Goal: Task Accomplishment & Management: Use online tool/utility

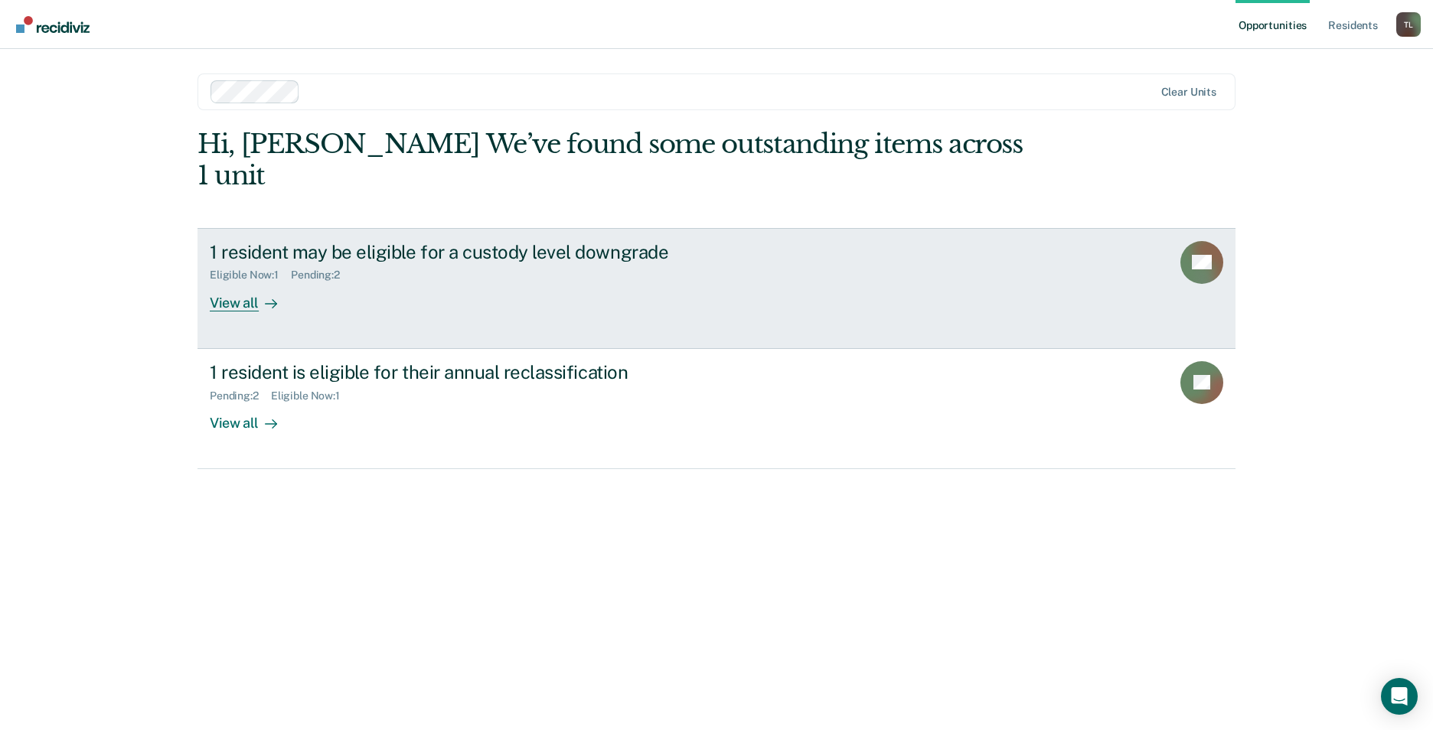
click at [244, 282] on div "View all" at bounding box center [253, 297] width 86 height 30
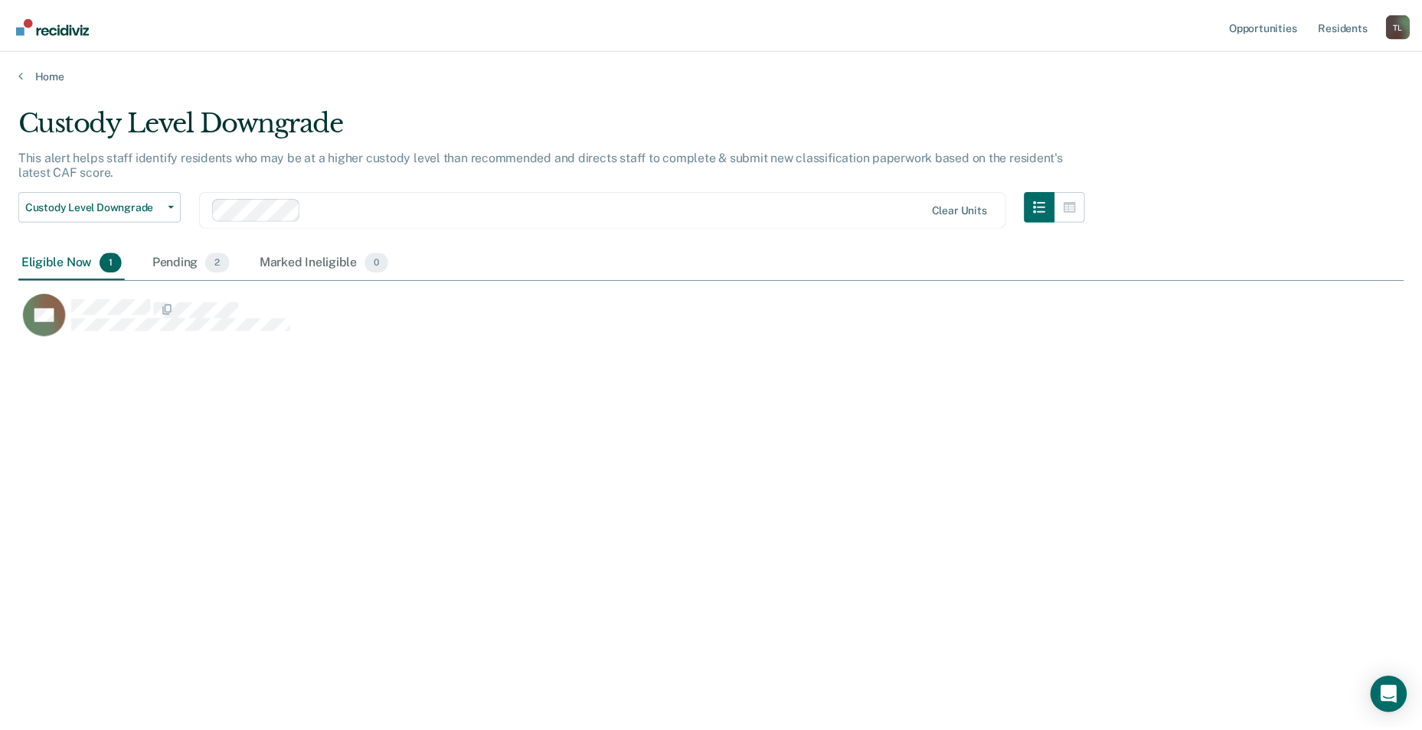
scroll to position [498, 1385]
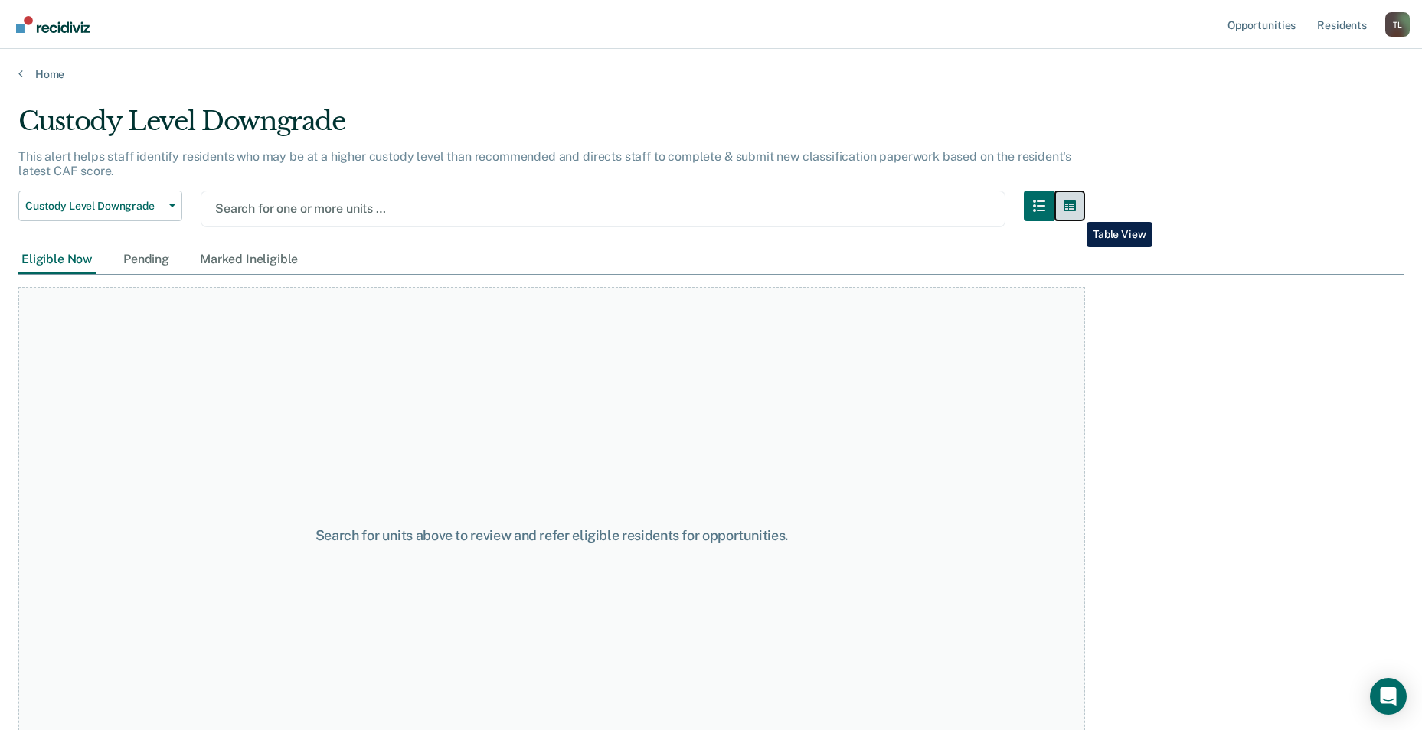
click at [1075, 211] on icon "button" at bounding box center [1069, 206] width 12 height 11
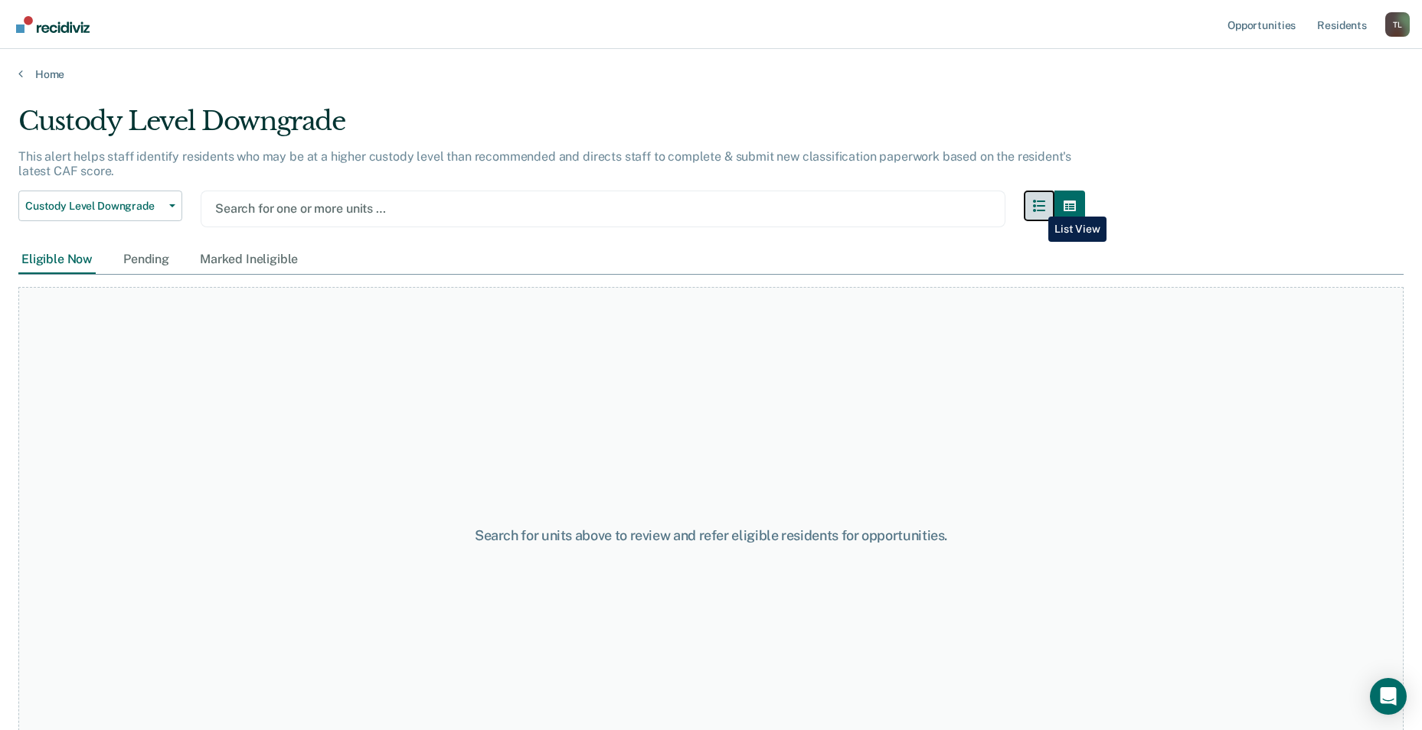
click at [1037, 205] on button "button" at bounding box center [1039, 206] width 31 height 31
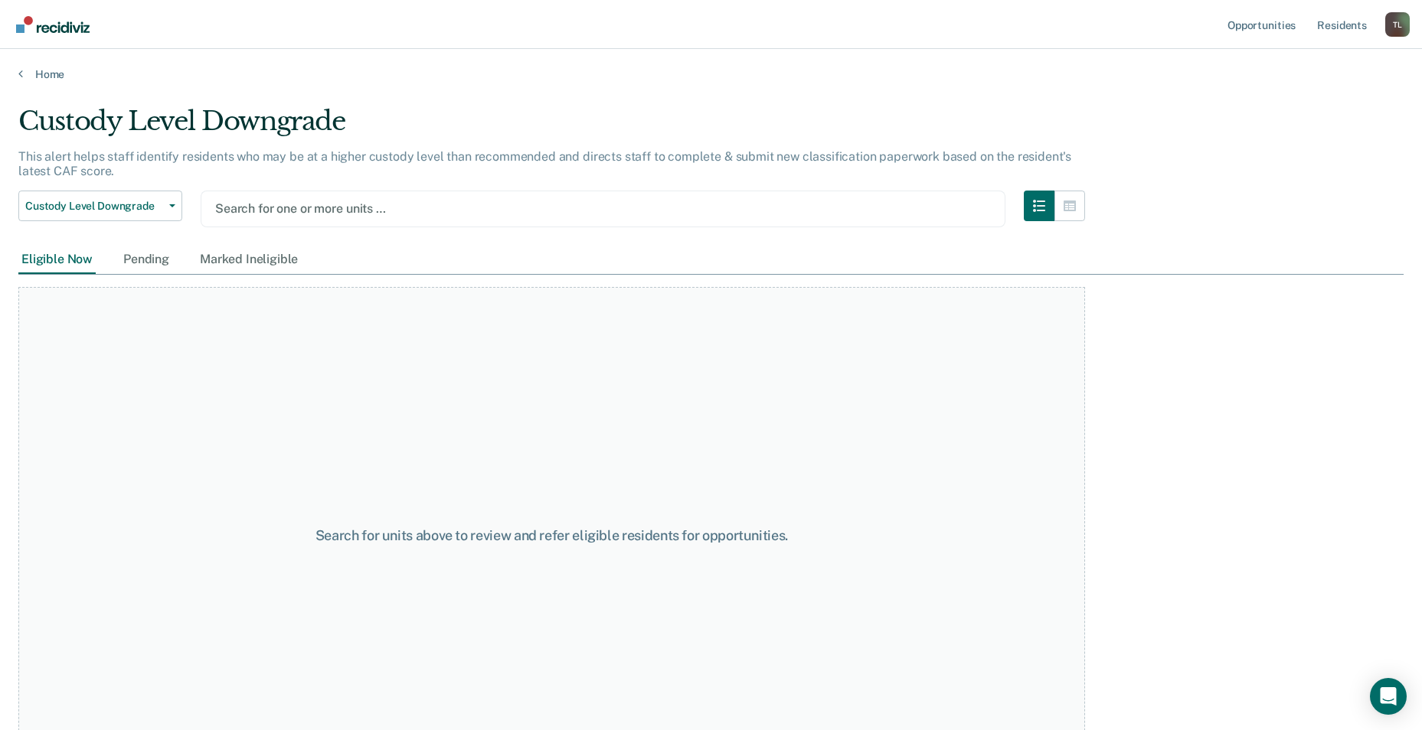
click at [907, 208] on div at bounding box center [603, 209] width 776 height 18
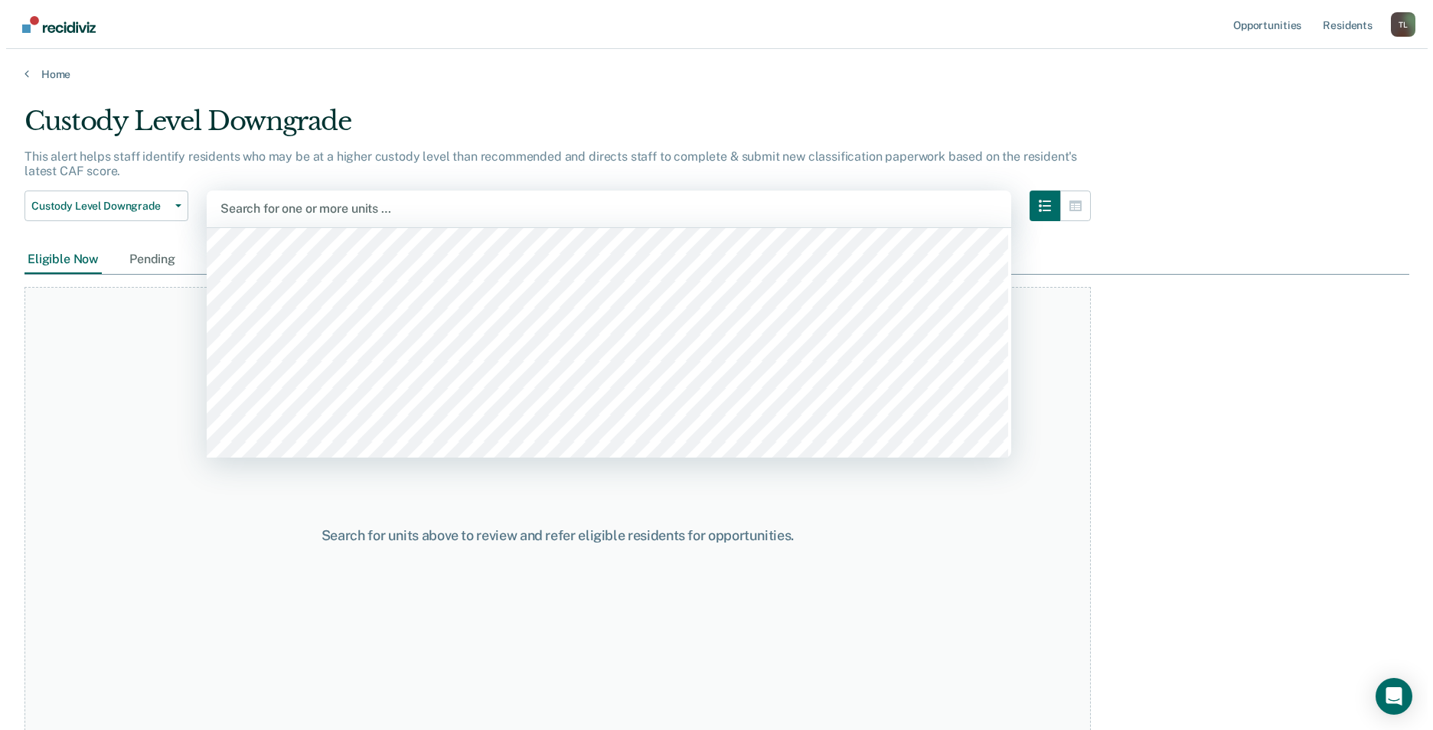
scroll to position [9647, 0]
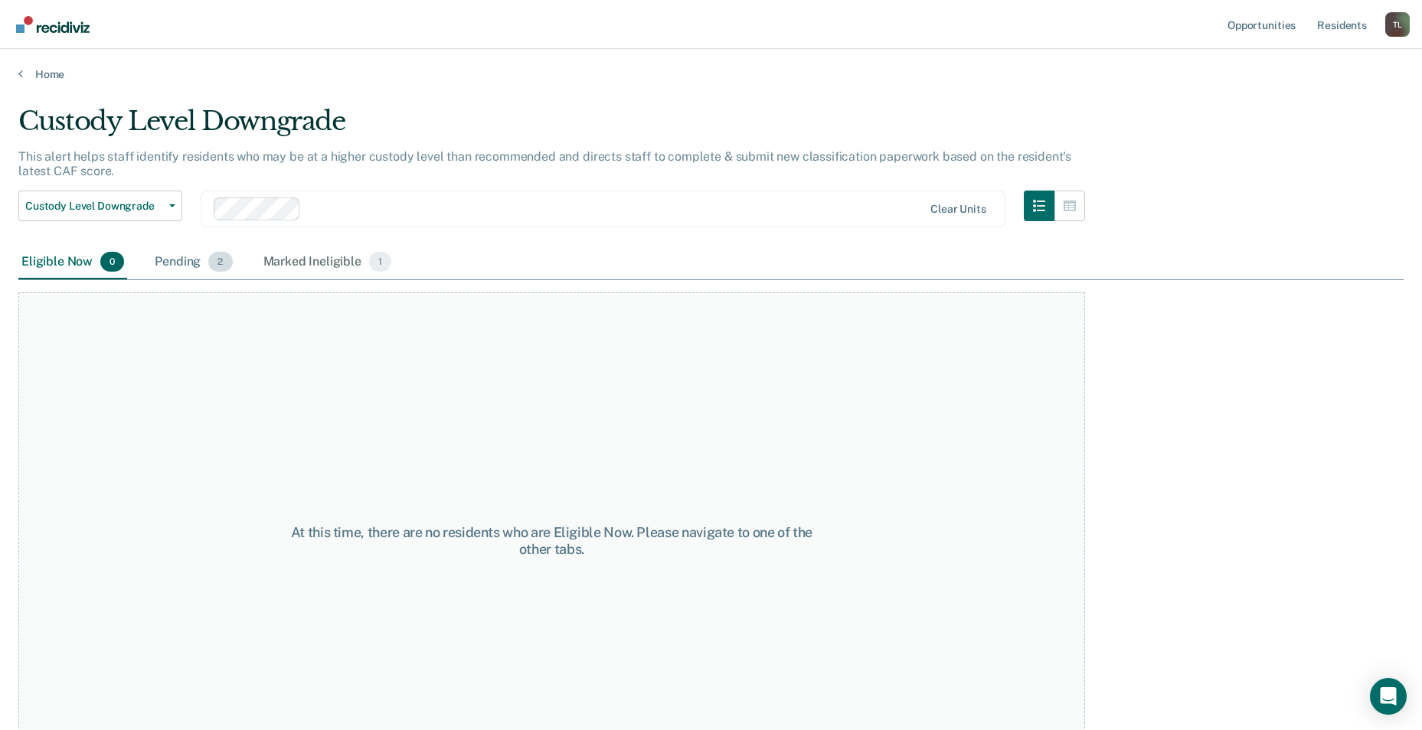
click at [214, 258] on span "2" at bounding box center [220, 262] width 24 height 20
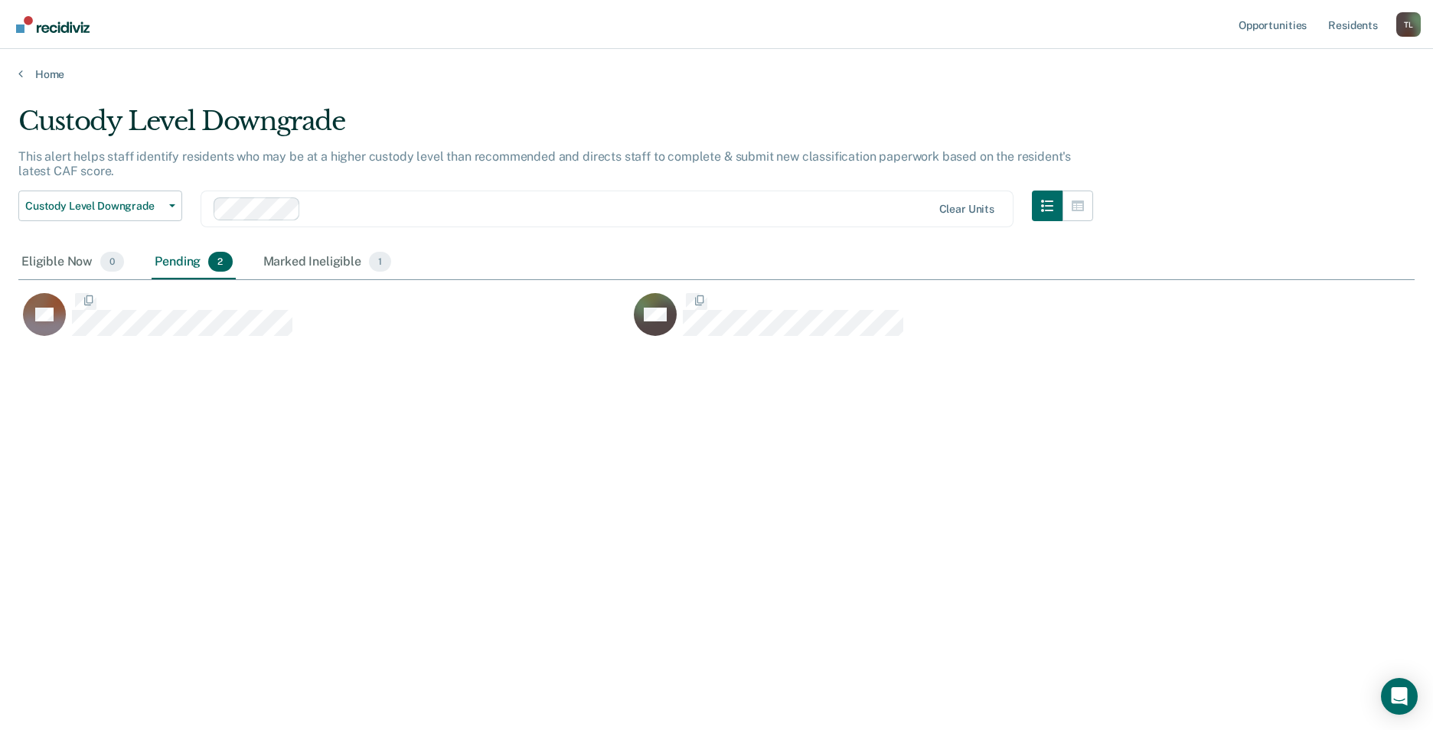
scroll to position [498, 1385]
click at [365, 257] on div "Marked Ineligible 1" at bounding box center [327, 263] width 135 height 34
click at [217, 260] on span "2" at bounding box center [220, 262] width 24 height 20
